Goal: Task Accomplishment & Management: Use online tool/utility

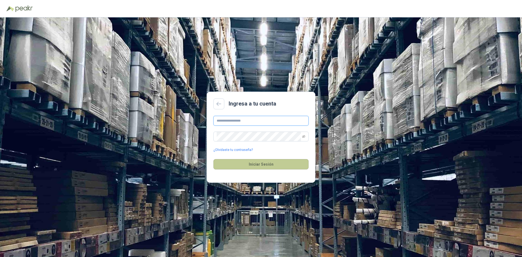
type input "**********"
click at [252, 167] on button "Iniciar Sesión" at bounding box center [260, 164] width 95 height 10
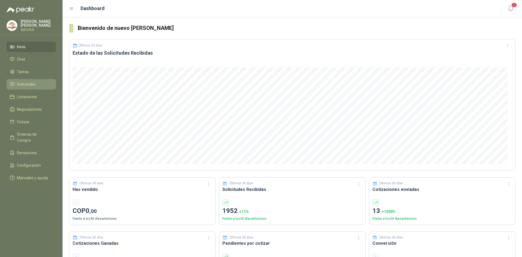
click at [39, 83] on li "Solicitudes" at bounding box center [31, 84] width 43 height 6
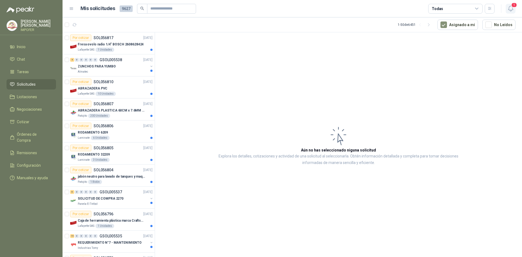
click at [513, 8] on span "1" at bounding box center [514, 4] width 6 height 5
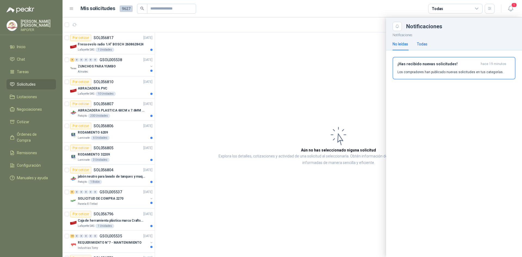
click at [424, 45] on div "Todas" at bounding box center [421, 44] width 11 height 6
click at [399, 45] on div "No leídas" at bounding box center [399, 44] width 15 height 6
click at [423, 67] on div "¡Has recibido nuevas solicitudes! hace 19 minutos Los compradores han publicado…" at bounding box center [453, 68] width 113 height 13
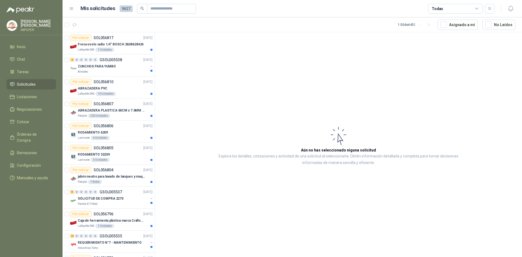
click at [478, 9] on icon at bounding box center [476, 8] width 5 height 5
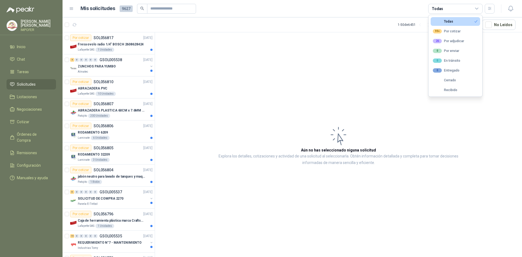
click at [478, 9] on icon at bounding box center [476, 8] width 5 height 5
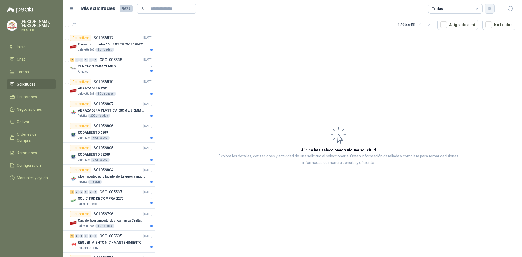
click at [492, 10] on button "button" at bounding box center [489, 9] width 10 height 10
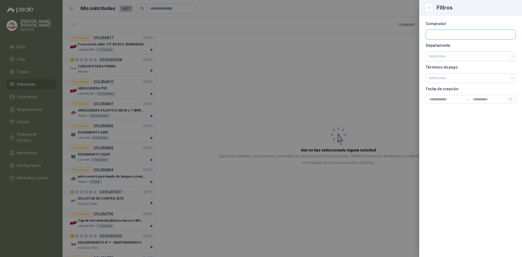
click at [452, 33] on input "text" at bounding box center [470, 34] width 89 height 9
type input "***"
click at [449, 46] on p "Patojito" at bounding box center [462, 46] width 49 height 3
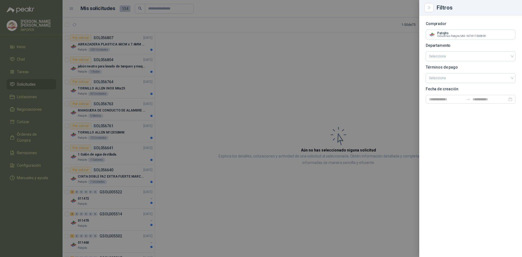
click at [375, 62] on div at bounding box center [261, 128] width 522 height 257
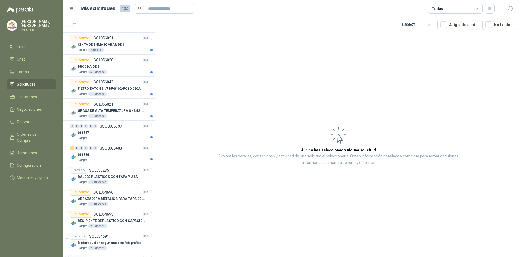
scroll to position [637, 0]
click at [123, 153] on div "011386" at bounding box center [113, 155] width 70 height 7
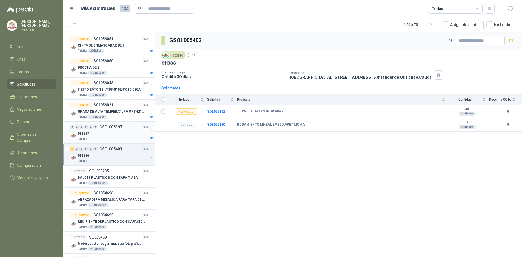
click at [111, 136] on div "011387" at bounding box center [113, 133] width 70 height 7
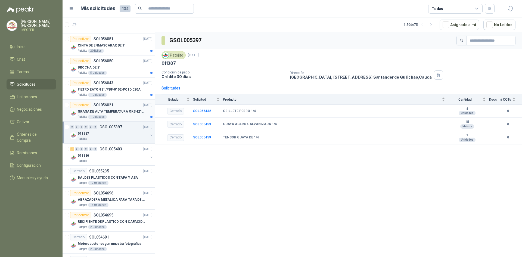
click at [116, 113] on p "GRASA DE ALTA TEMPERATURA OKS 4210 X 5 KG" at bounding box center [112, 111] width 68 height 5
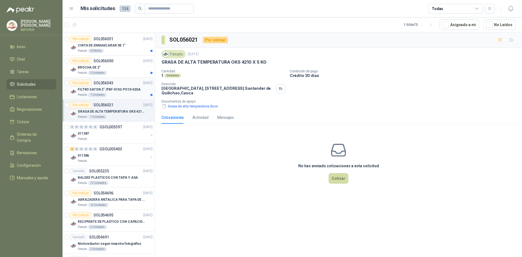
click at [112, 93] on div "Patojito 1 Unidades" at bounding box center [115, 95] width 75 height 4
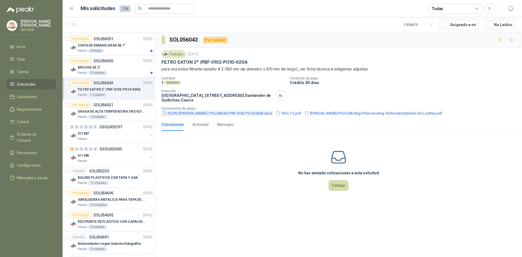
click at [190, 113] on button "FILTRO [PERSON_NAME] 2 PULGADAS PBF-0102-PO10-020A.docx" at bounding box center [216, 113] width 111 height 6
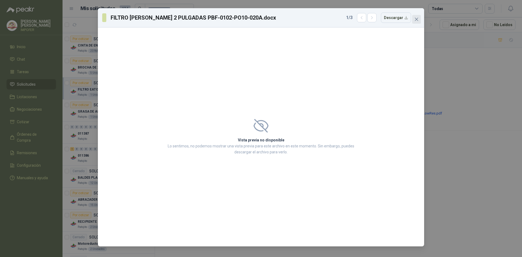
click at [416, 18] on icon "close" at bounding box center [416, 19] width 4 height 4
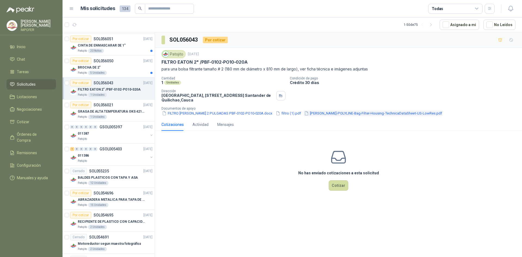
click at [349, 113] on button "[PERSON_NAME]-POLYLINE-Bag-Filter-Housing-TechnicaDataSheet-US-LowRes.pdf" at bounding box center [372, 113] width 139 height 6
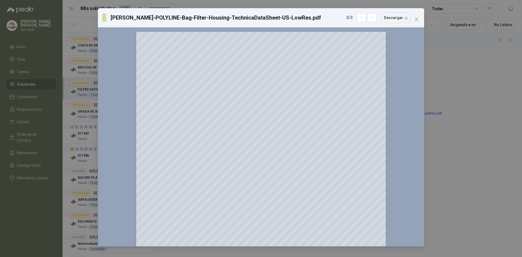
click at [418, 20] on icon "close" at bounding box center [416, 19] width 4 height 4
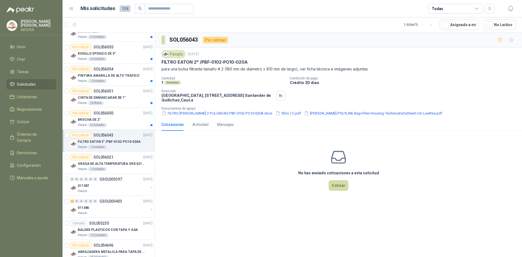
scroll to position [583, 0]
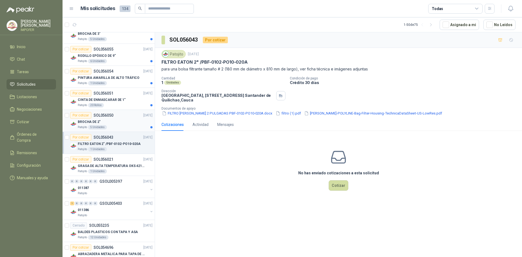
click at [124, 126] on div "Patojito 5 Unidades" at bounding box center [115, 127] width 75 height 4
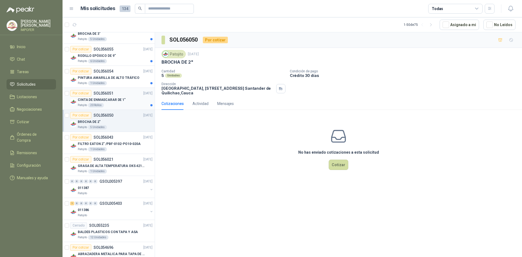
click at [122, 106] on div "Patojito 20 Rollos" at bounding box center [115, 105] width 75 height 4
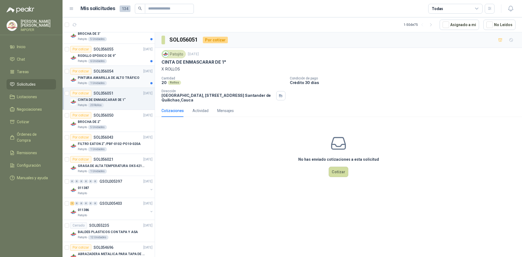
click at [115, 79] on p "PINTURA AMARILLA DE ALTO TRÁFICO" at bounding box center [109, 77] width 62 height 5
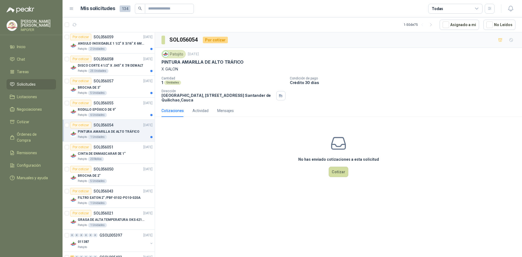
scroll to position [528, 0]
click at [119, 107] on div "RODILLO EPÓXICO DE 9"" at bounding box center [115, 110] width 75 height 7
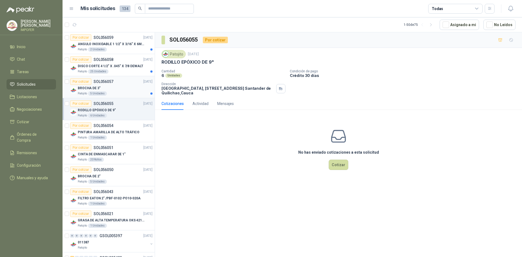
click at [119, 92] on div "Patojito 5 Unidades" at bounding box center [115, 93] width 75 height 4
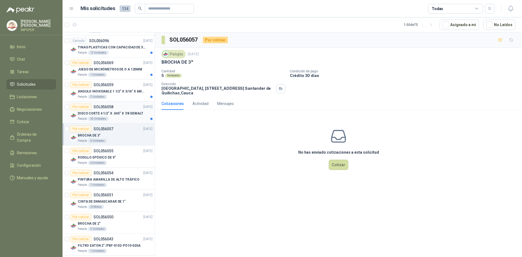
scroll to position [474, 0]
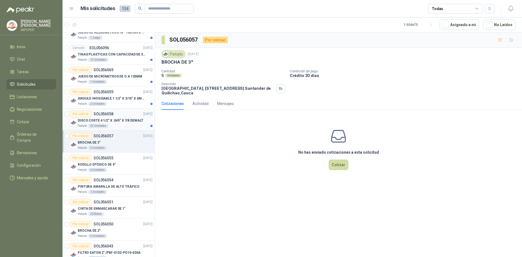
click at [109, 123] on div "DISCO CORTE 4 1/2" X .045" X 7/8 DEWALT" at bounding box center [115, 120] width 75 height 7
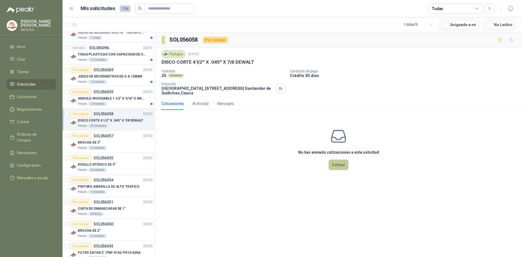
click at [342, 166] on button "Cotizar" at bounding box center [338, 164] width 20 height 10
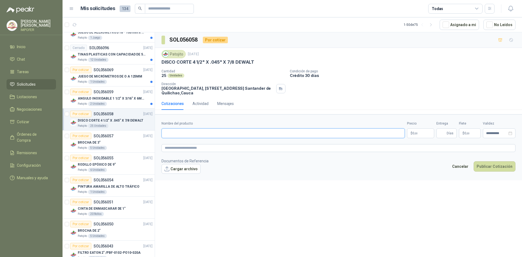
click at [244, 131] on input "Nombre del producto" at bounding box center [282, 133] width 243 height 10
paste input "**********"
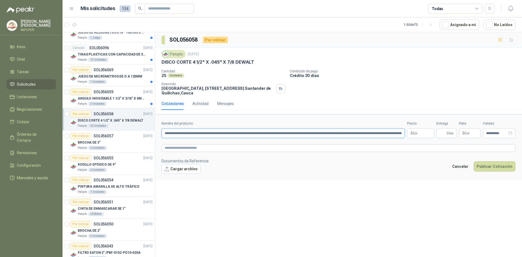
scroll to position [0, 8]
type input "**********"
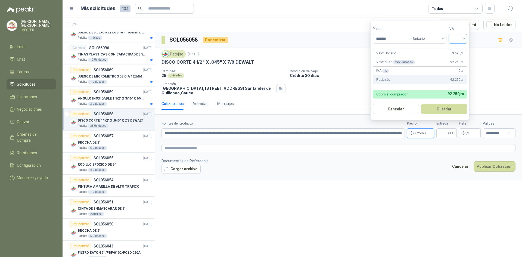
type input "*******"
click at [458, 37] on input "search" at bounding box center [458, 38] width 12 height 8
click at [459, 52] on div "19%" at bounding box center [459, 50] width 10 height 6
click at [441, 109] on button "Guardar" at bounding box center [444, 109] width 47 height 10
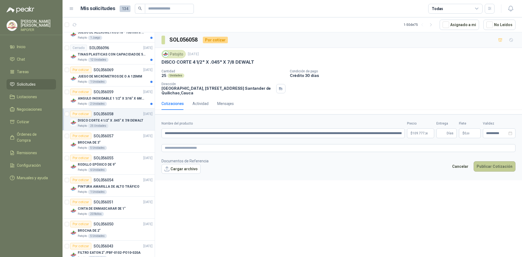
click at [491, 168] on button "Publicar Cotización" at bounding box center [494, 166] width 42 height 10
click at [445, 133] on input "Entrega" at bounding box center [442, 132] width 6 height 9
type input "*"
click at [489, 167] on button "Publicar Cotización" at bounding box center [494, 166] width 42 height 10
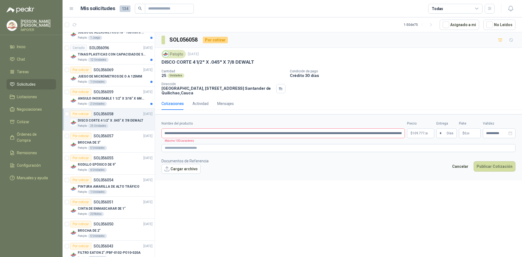
drag, startPoint x: 268, startPoint y: 139, endPoint x: 247, endPoint y: 128, distance: 23.9
click at [266, 135] on form "**********" at bounding box center [338, 147] width 367 height 66
drag, startPoint x: 254, startPoint y: 134, endPoint x: 521, endPoint y: 145, distance: 267.5
click at [521, 145] on form "**********" at bounding box center [338, 147] width 367 height 66
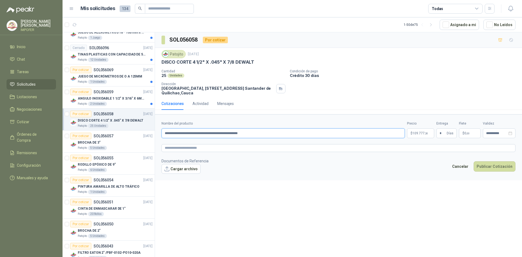
type input "**********"
click at [473, 161] on button "Publicar Cotización" at bounding box center [494, 166] width 42 height 10
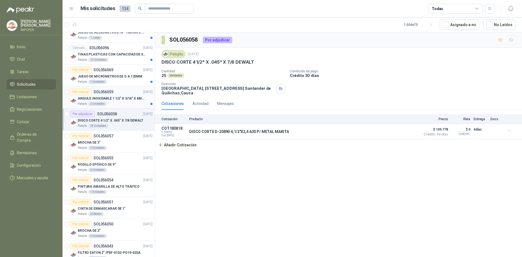
click at [107, 104] on div "Patojito 2 Unidades" at bounding box center [115, 104] width 75 height 4
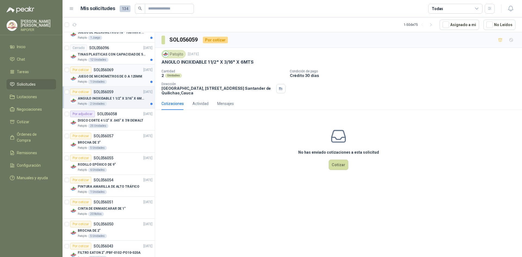
scroll to position [447, 0]
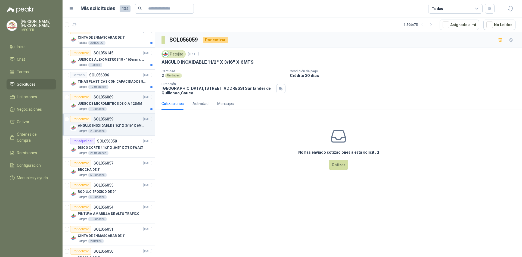
click at [120, 103] on p "JUEGO DE MICRÓMETROS DE O A 125MM" at bounding box center [110, 103] width 64 height 5
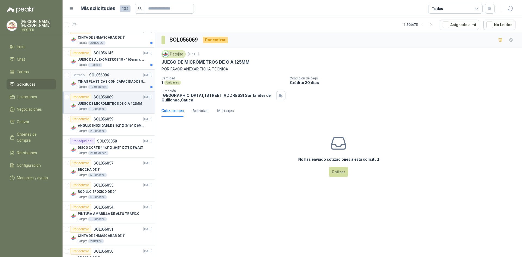
click at [110, 83] on p "TINAS PLASTICAS CON CAPACIDAD DE 50 KG" at bounding box center [112, 81] width 68 height 5
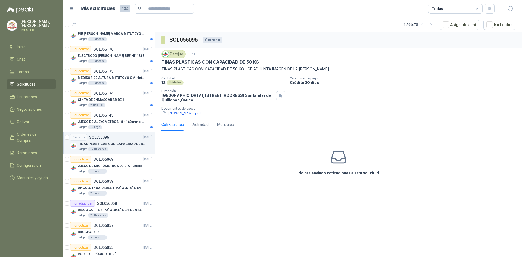
scroll to position [365, 0]
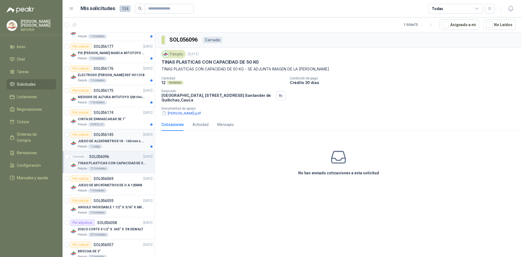
click at [130, 145] on div "Patojito 1 Juego" at bounding box center [115, 146] width 75 height 4
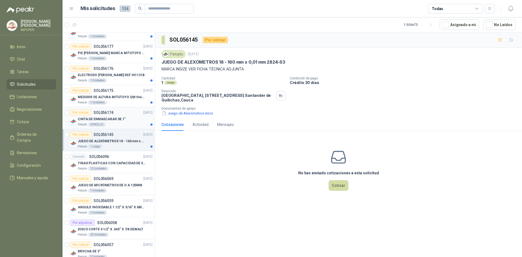
click at [118, 119] on p "CINTA DE ENMASCARAR DE 1"" at bounding box center [102, 119] width 48 height 5
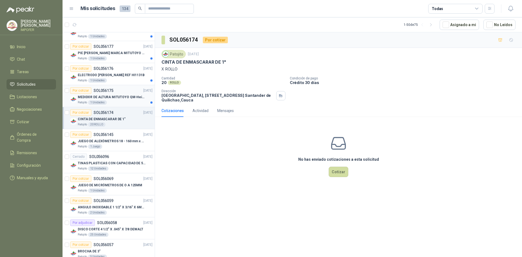
click at [112, 103] on div "Patojito 1 Unidades" at bounding box center [115, 102] width 75 height 4
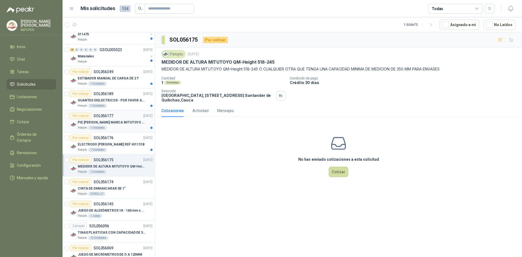
scroll to position [284, 0]
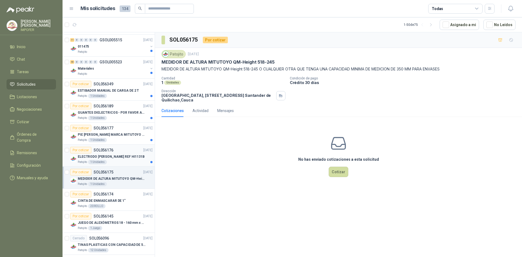
click at [109, 159] on div "ELECTRODO [PERSON_NAME] REF HI1131B" at bounding box center [115, 156] width 75 height 7
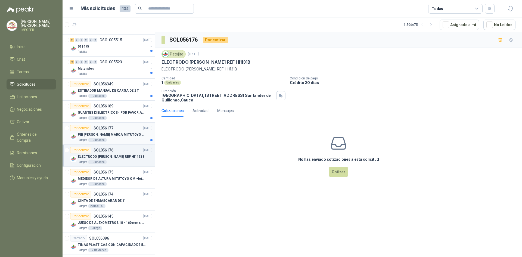
click at [111, 136] on p "PIE [PERSON_NAME] MARCA MITUTOYO REF [PHONE_NUMBER]" at bounding box center [112, 134] width 68 height 5
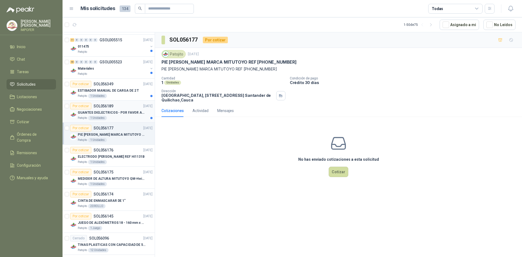
click at [121, 118] on div "Patojito 1 Unidades" at bounding box center [115, 118] width 75 height 4
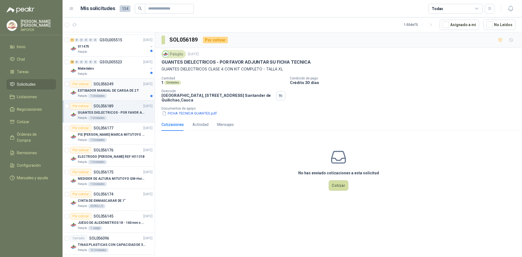
click at [132, 95] on div "Patojito 1 Unidades" at bounding box center [115, 96] width 75 height 4
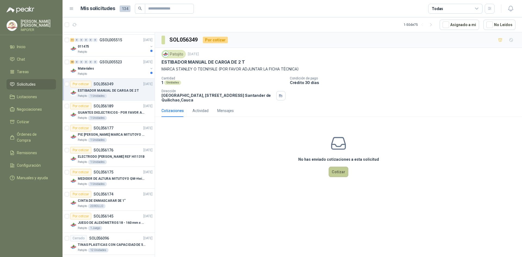
click at [332, 171] on button "Cotizar" at bounding box center [338, 172] width 20 height 10
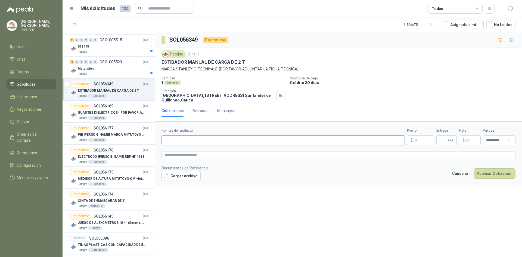
click at [322, 138] on input "Nombre del producto" at bounding box center [282, 140] width 243 height 10
click at [205, 141] on input "Nombre del producto" at bounding box center [282, 140] width 243 height 10
paste input "**********"
type input "**********"
click at [419, 140] on p "$ 0 ,00" at bounding box center [420, 140] width 27 height 10
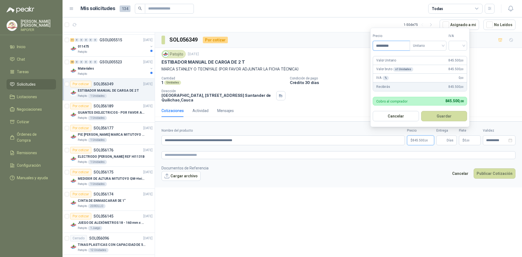
type input "*********"
click at [463, 47] on input "search" at bounding box center [458, 45] width 12 height 8
click at [457, 59] on div "19%" at bounding box center [459, 57] width 10 height 6
click at [451, 112] on button "Guardar" at bounding box center [444, 116] width 47 height 10
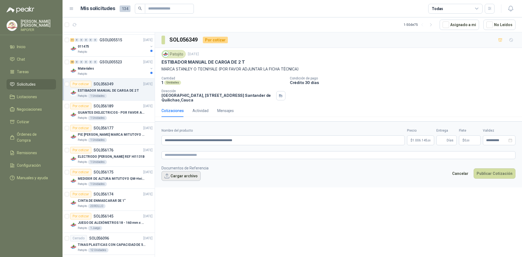
click at [177, 175] on button "Cargar archivo" at bounding box center [180, 176] width 39 height 10
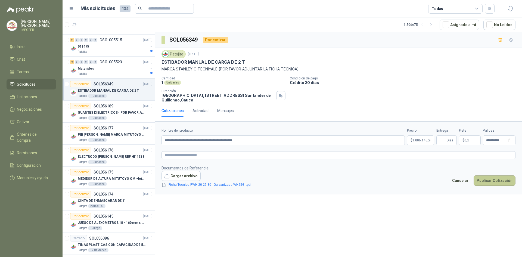
click at [502, 181] on button "Publicar Cotización" at bounding box center [494, 180] width 42 height 10
type input "*"
click at [496, 180] on button "Publicar Cotización" at bounding box center [494, 180] width 42 height 10
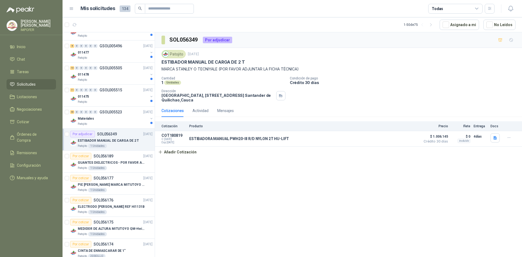
scroll to position [230, 0]
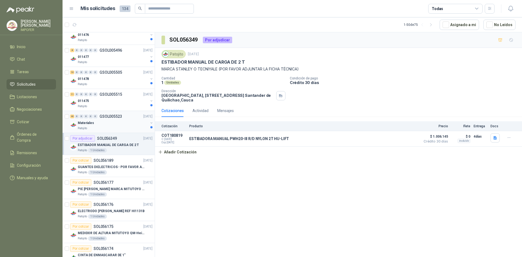
click at [121, 128] on div "Patojito" at bounding box center [113, 128] width 70 height 4
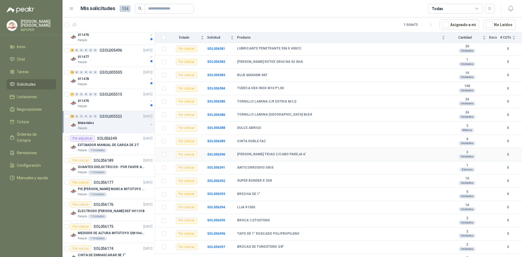
scroll to position [374, 0]
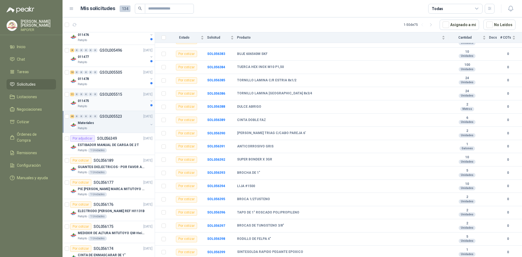
click at [102, 101] on div "011475" at bounding box center [113, 101] width 70 height 7
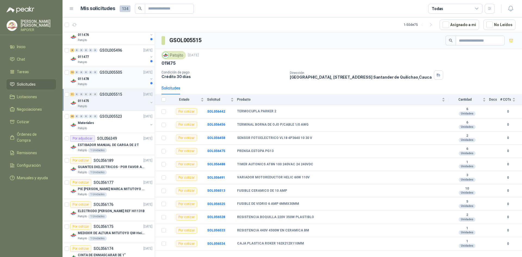
click at [102, 85] on div "Patojito" at bounding box center [113, 84] width 70 height 4
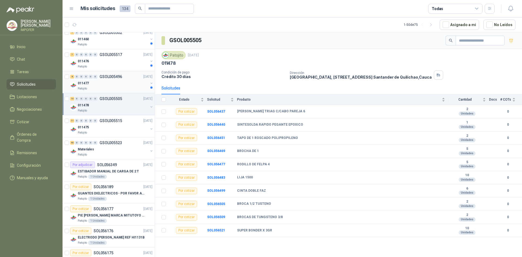
scroll to position [121, 0]
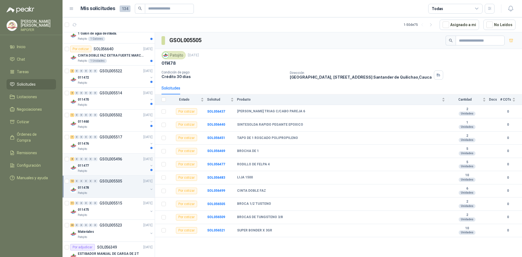
click at [117, 169] on div "Patojito" at bounding box center [113, 171] width 70 height 4
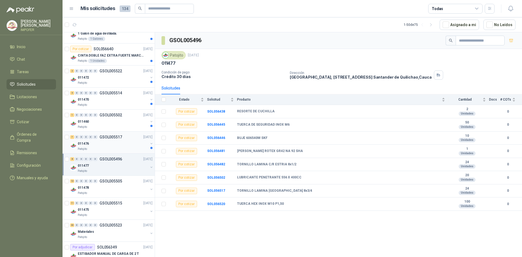
click at [111, 140] on link "7 0 0 0 0 0 GSOL005517 [DATE] 011476 Patojito" at bounding box center [111, 142] width 83 height 17
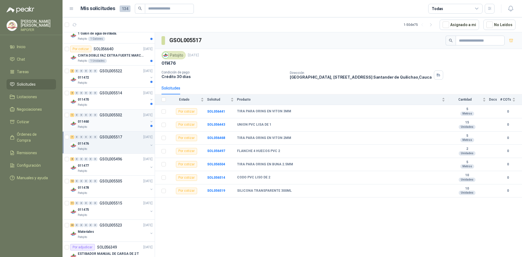
click at [124, 122] on div "011460" at bounding box center [113, 121] width 70 height 7
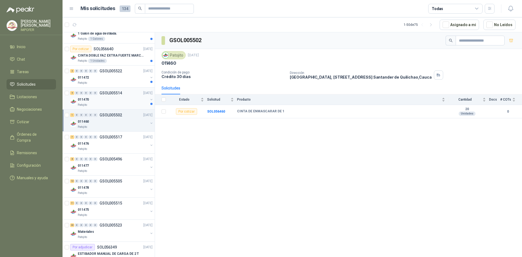
click at [120, 102] on div "011470" at bounding box center [113, 99] width 70 height 7
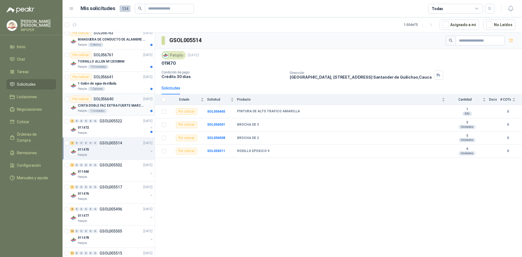
scroll to position [67, 0]
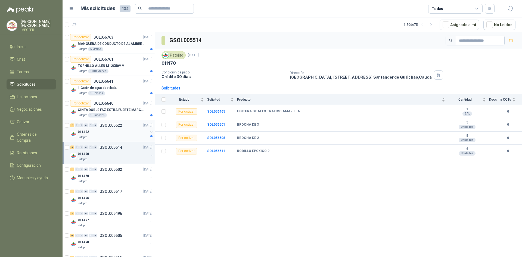
click at [114, 135] on div "Patojito" at bounding box center [113, 137] width 70 height 4
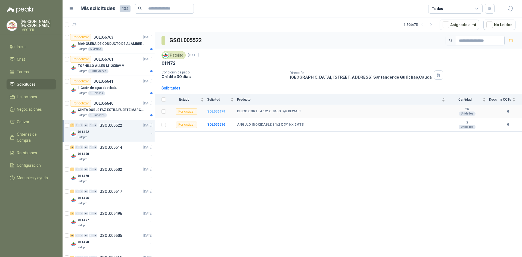
click at [217, 112] on b "SOL056479" at bounding box center [216, 111] width 18 height 4
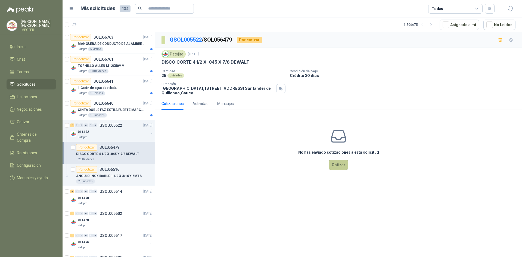
click at [337, 163] on button "Cotizar" at bounding box center [338, 164] width 20 height 10
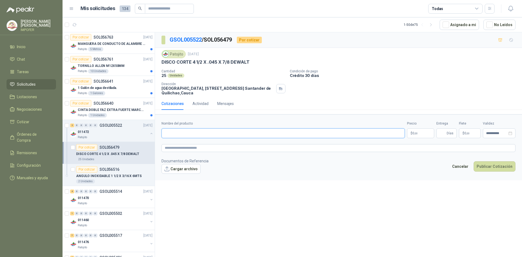
click at [195, 131] on input "Nombre del producto" at bounding box center [282, 133] width 243 height 10
paste input "**********"
type input "**********"
click at [421, 132] on p "$ 0 ,00" at bounding box center [420, 133] width 27 height 10
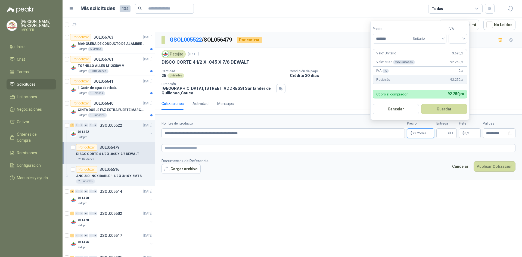
type input "*******"
click at [463, 41] on input "search" at bounding box center [458, 38] width 12 height 8
click at [462, 51] on div "19%" at bounding box center [459, 50] width 10 height 6
click at [438, 108] on button "Guardar" at bounding box center [444, 109] width 47 height 10
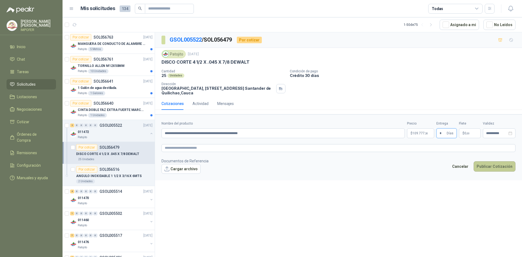
type input "*"
click at [493, 167] on button "Publicar Cotización" at bounding box center [494, 166] width 42 height 10
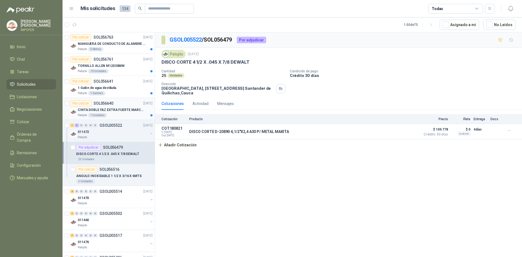
click at [91, 111] on p "CINTA DOBLE FAZ EXTRA FUERTE MARCA:3M" at bounding box center [112, 109] width 68 height 5
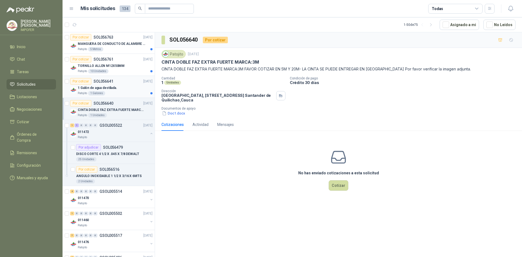
click at [105, 88] on p "1 Galón de agua destilada." at bounding box center [97, 87] width 39 height 5
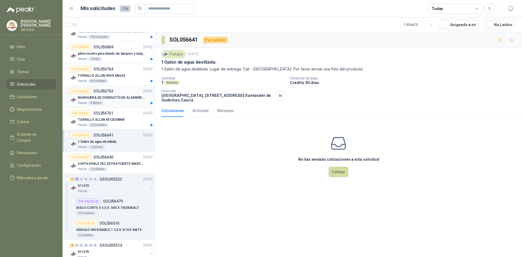
scroll to position [12, 0]
click at [124, 124] on div "Patojito 10 Unidades" at bounding box center [115, 125] width 75 height 4
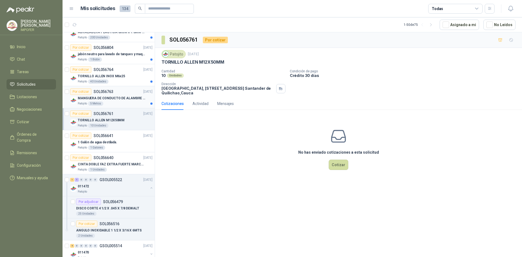
click at [120, 101] on div "Patojito 5 Metros" at bounding box center [115, 103] width 75 height 4
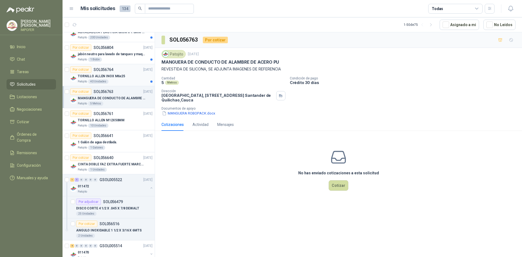
click at [121, 82] on div "Patojito 40 Unidades" at bounding box center [115, 81] width 75 height 4
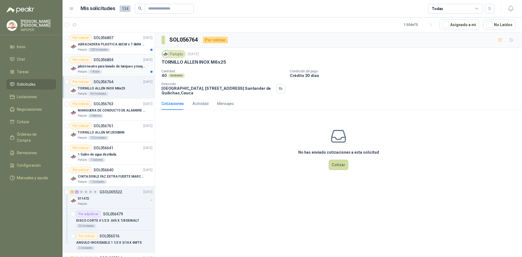
click at [131, 69] on p "jabón neutro para lavado de tanques y maquinas." at bounding box center [112, 66] width 68 height 5
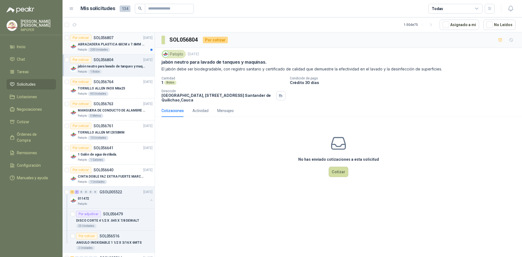
click at [129, 47] on p "ABRAZADERA PLASTICA 60CM x 7.6MM ANCHA" at bounding box center [112, 44] width 68 height 5
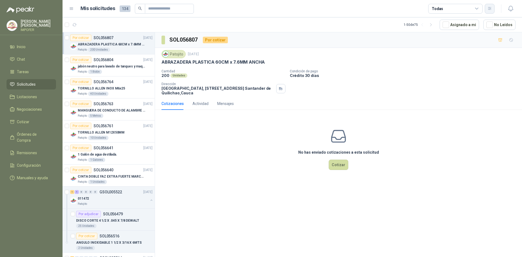
click at [492, 10] on button "button" at bounding box center [489, 9] width 10 height 10
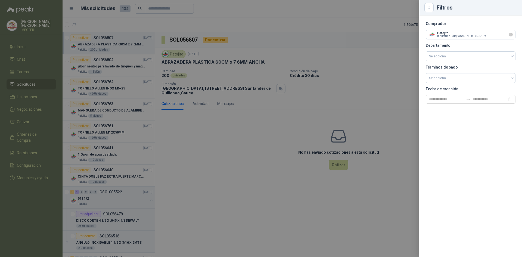
click at [511, 33] on icon "Limpiar" at bounding box center [510, 34] width 5 height 5
click at [455, 32] on input "text" at bounding box center [470, 34] width 89 height 9
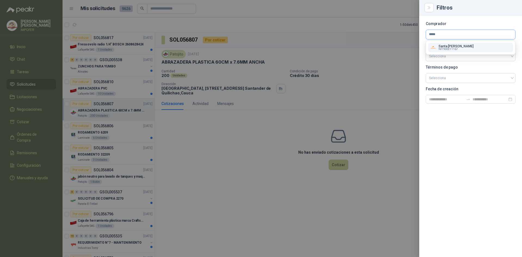
type input "*****"
click at [461, 45] on p "Santa [PERSON_NAME]" at bounding box center [455, 46] width 35 height 3
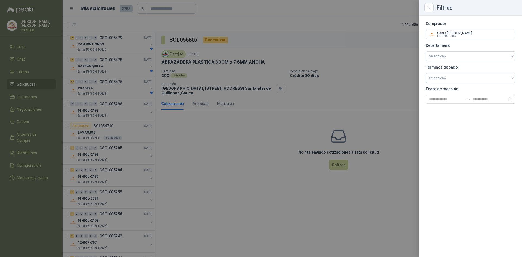
click at [230, 56] on div at bounding box center [261, 128] width 522 height 257
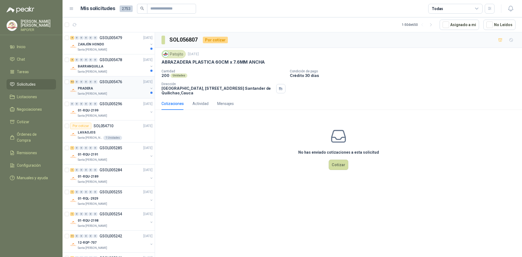
click at [126, 91] on div "PRADERA" at bounding box center [113, 88] width 70 height 7
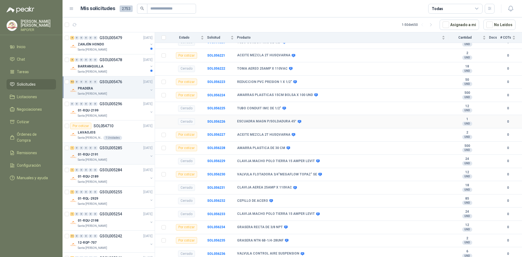
scroll to position [329, 0]
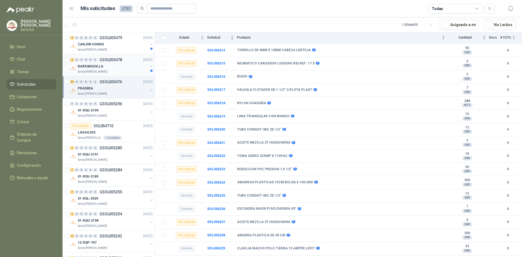
click at [105, 68] on div "BARRANQUILLA" at bounding box center [113, 66] width 70 height 7
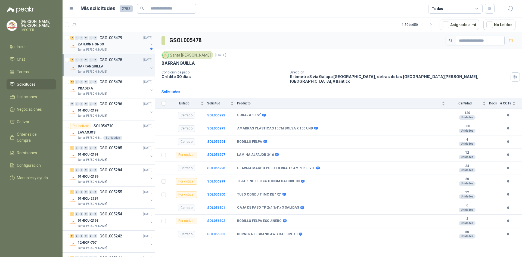
click at [114, 42] on div "ZANJÓN HONDO" at bounding box center [113, 44] width 70 height 7
